Goal: Find specific page/section: Find specific page/section

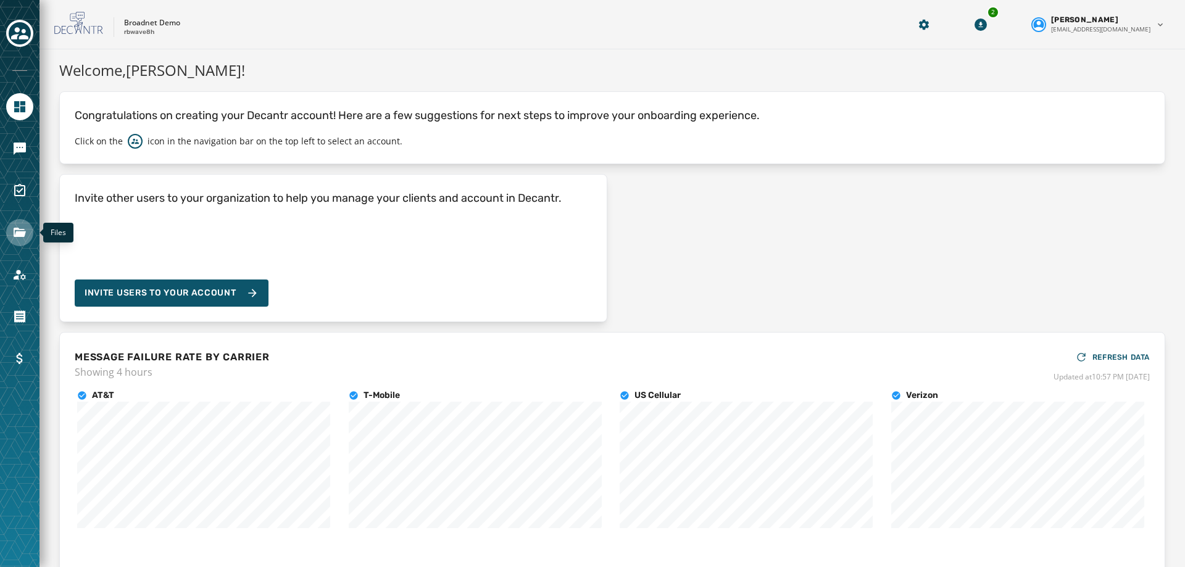
click at [23, 231] on icon "Navigate to Files" at bounding box center [20, 232] width 12 height 9
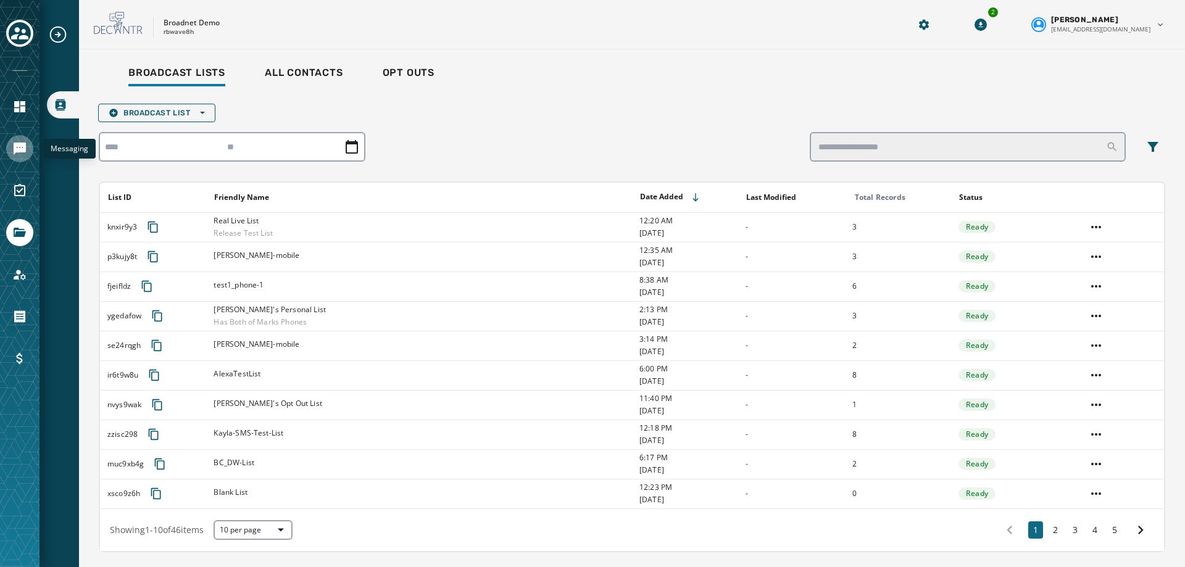
click at [15, 141] on icon "Navigate to Messaging" at bounding box center [19, 148] width 15 height 15
